Goal: Find contact information: Find contact information

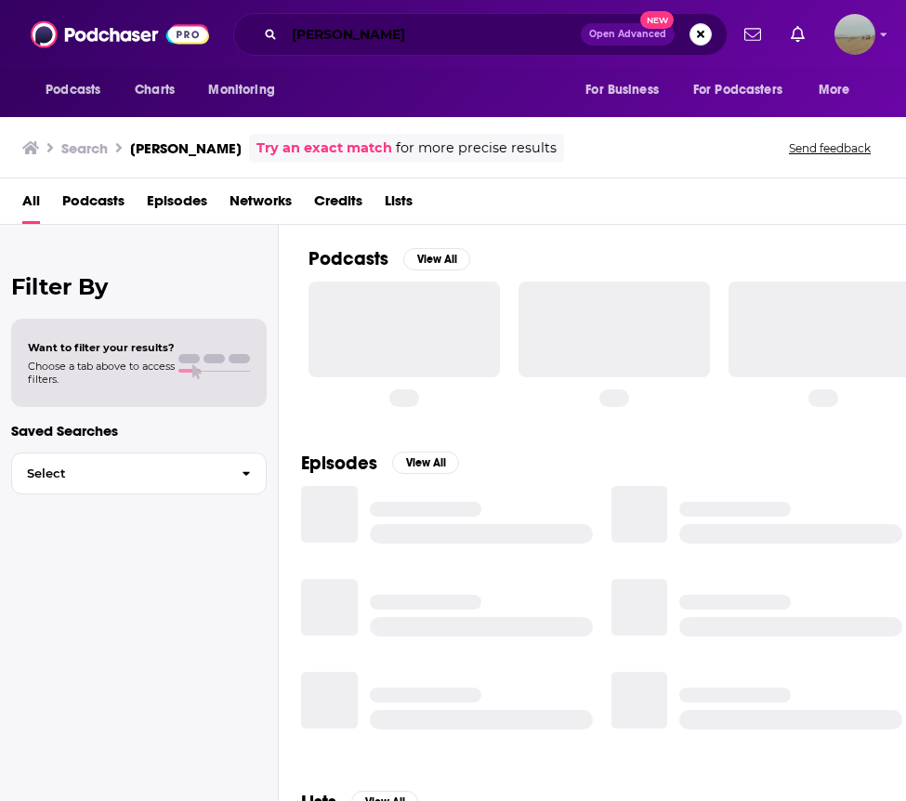
click at [412, 34] on input "[PERSON_NAME]" at bounding box center [432, 35] width 296 height 30
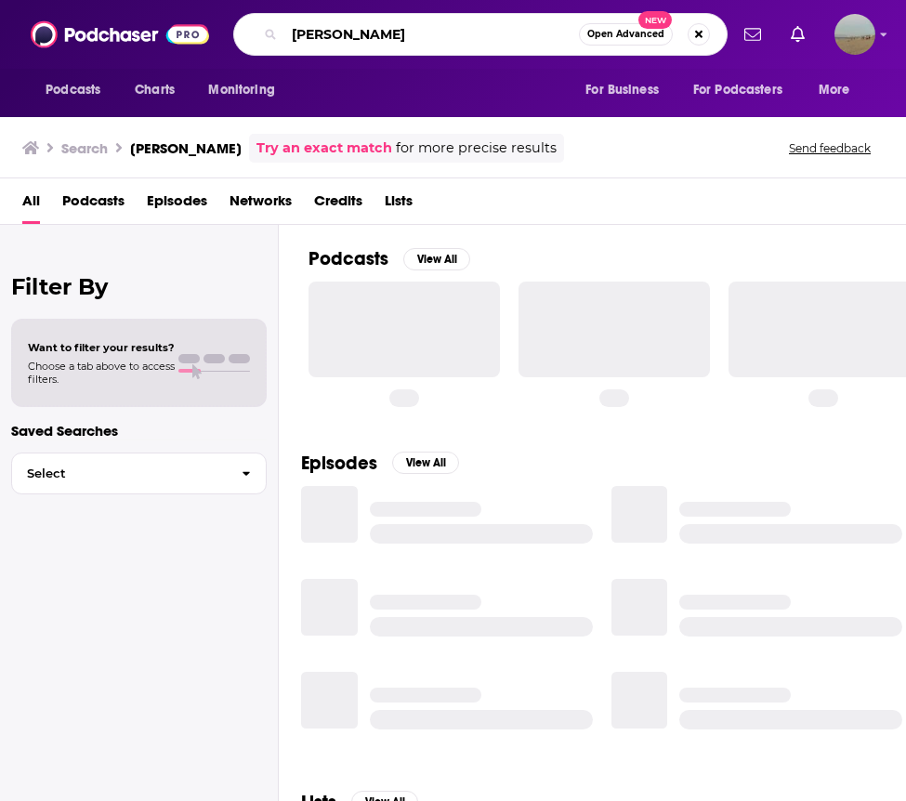
click at [412, 34] on input "[PERSON_NAME]" at bounding box center [431, 35] width 295 height 30
paste input "Hi! I hope you’re well! I am hoping you might be able to point me towards the b…"
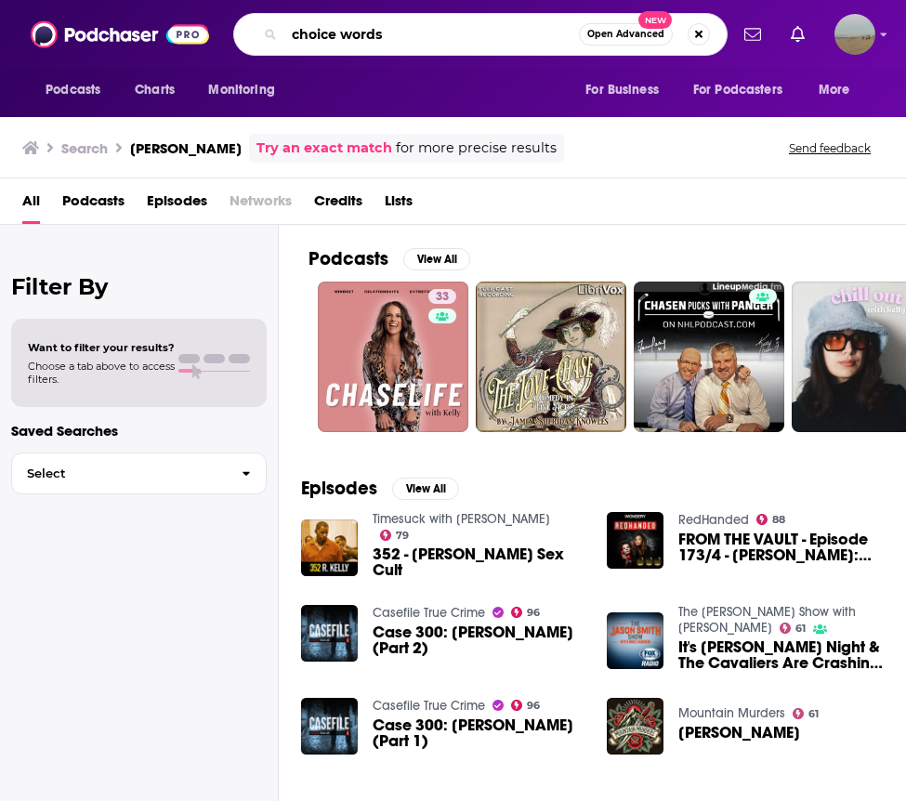
type input "choice words"
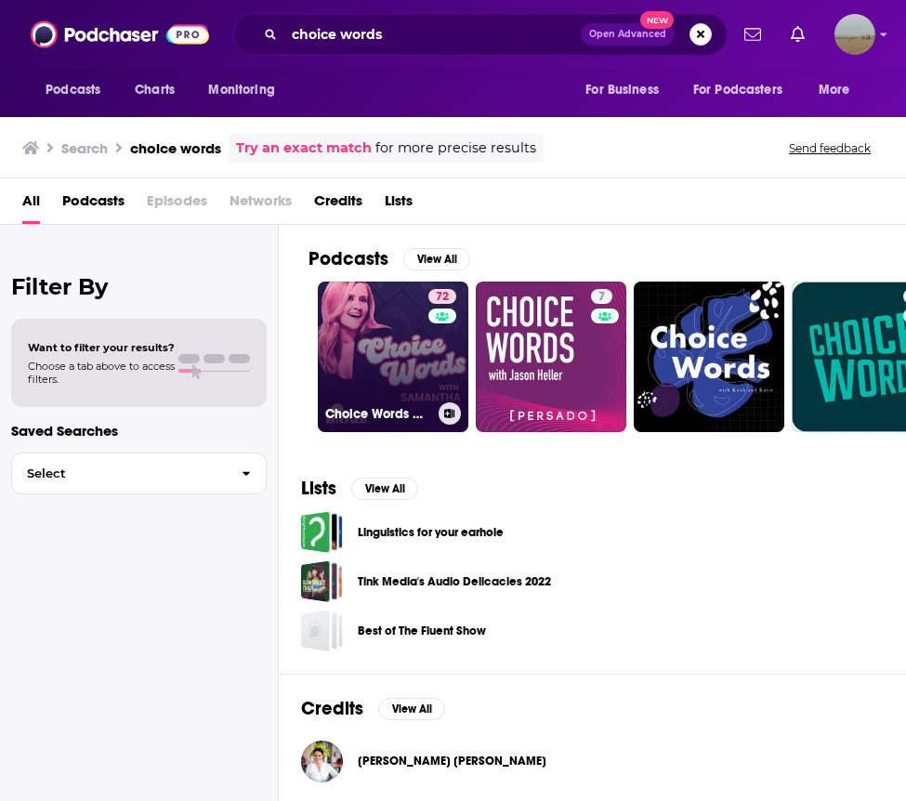
click at [350, 390] on link "72 Choice Words with [PERSON_NAME]" at bounding box center [393, 357] width 151 height 151
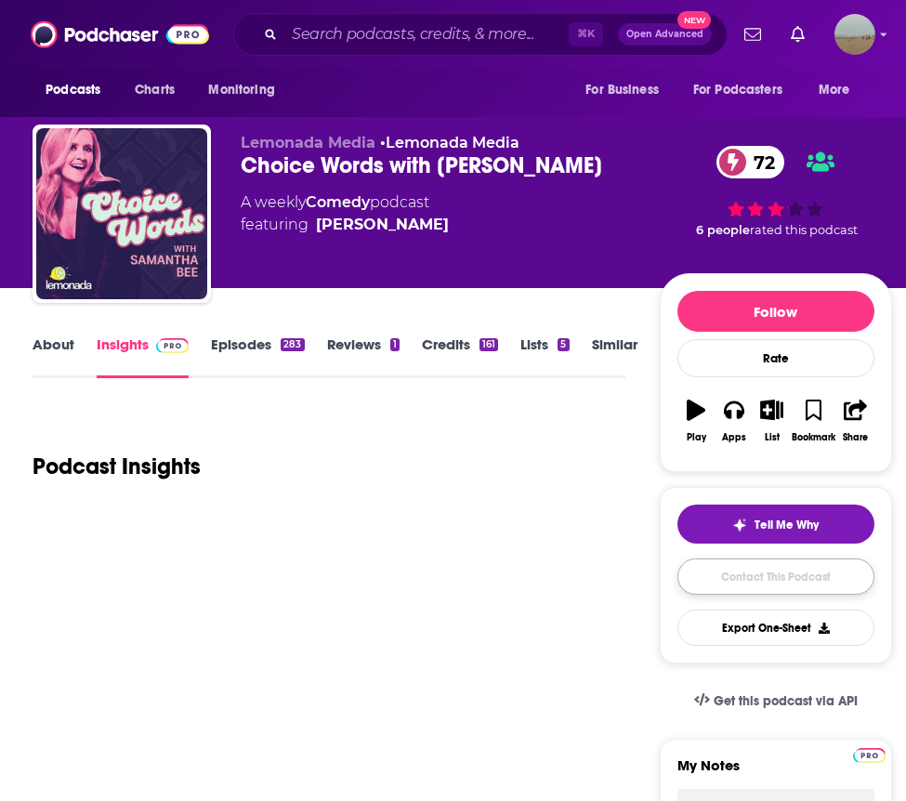
click at [704, 570] on link "Contact This Podcast" at bounding box center [776, 577] width 197 height 36
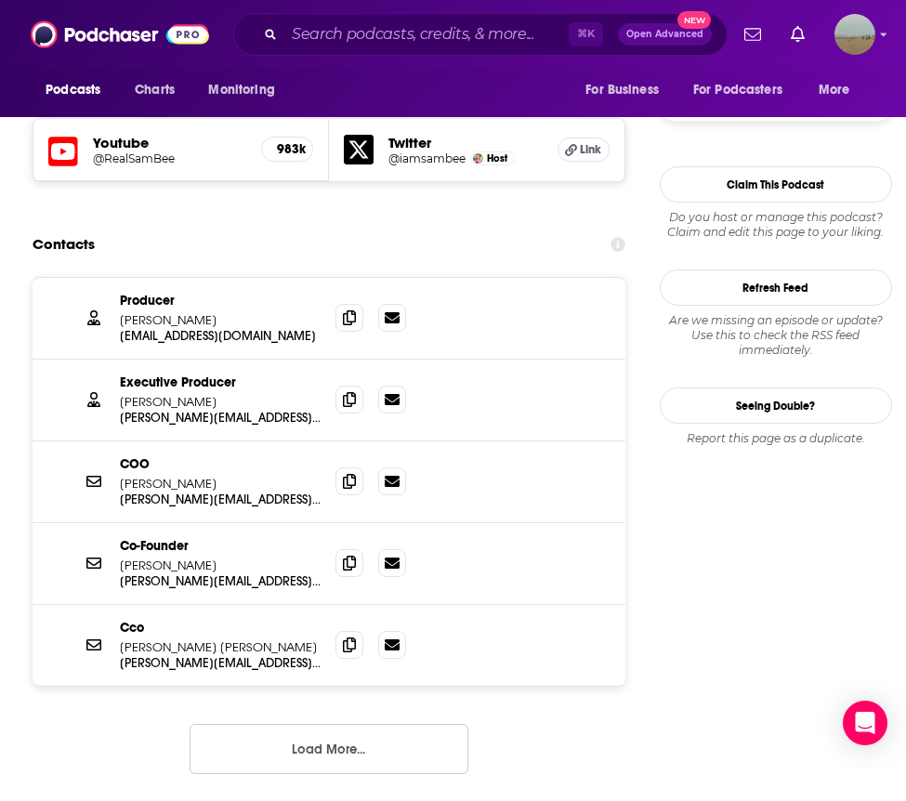
scroll to position [1590, 0]
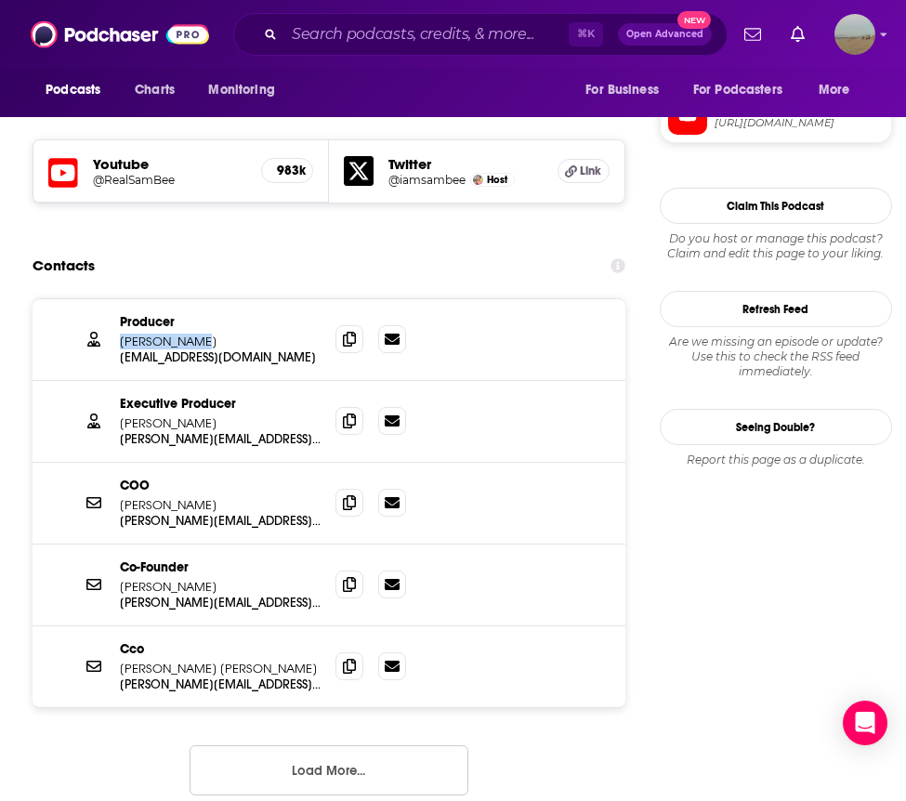
drag, startPoint x: 202, startPoint y: 253, endPoint x: 118, endPoint y: 253, distance: 83.6
click at [118, 299] on div "Producer [PERSON_NAME] [PERSON_NAME][EMAIL_ADDRESS][DOMAIN_NAME] [PERSON_NAME][…" at bounding box center [329, 340] width 593 height 82
copy p "[PERSON_NAME]"
click at [217, 314] on p "Producer" at bounding box center [220, 322] width 201 height 16
click at [221, 334] on p "[PERSON_NAME]" at bounding box center [220, 342] width 201 height 16
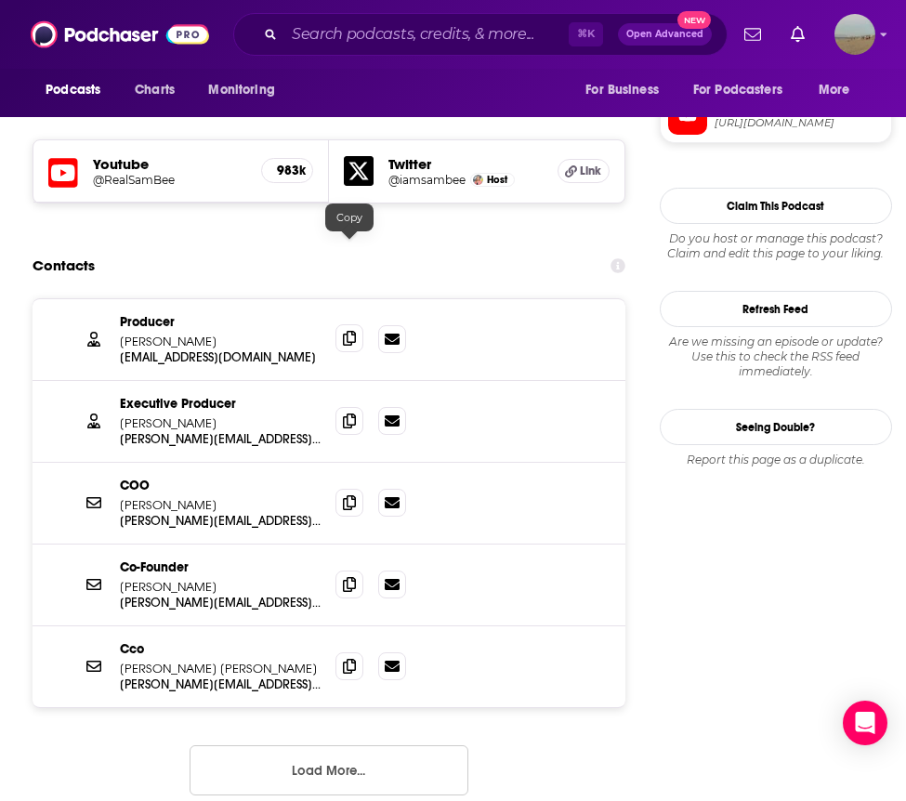
click at [345, 331] on icon at bounding box center [349, 338] width 13 height 15
